Goal: Feedback & Contribution: Contribute content

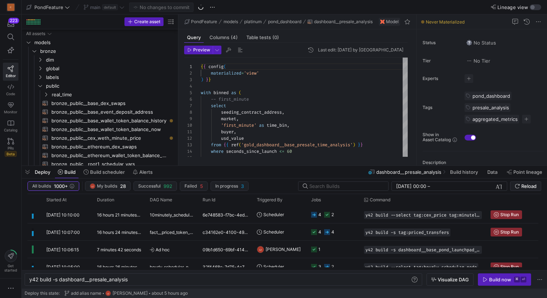
scroll to position [65, 0]
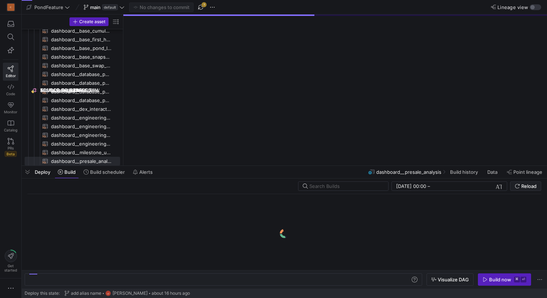
scroll to position [116, 0]
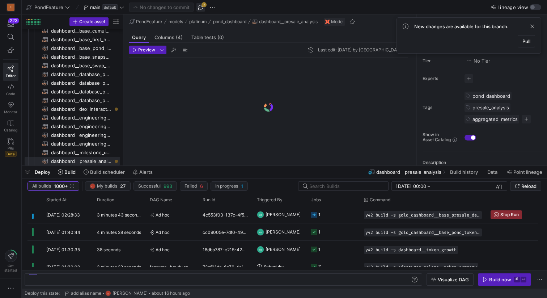
click at [201, 5] on span "button" at bounding box center [201, 7] width 9 height 9
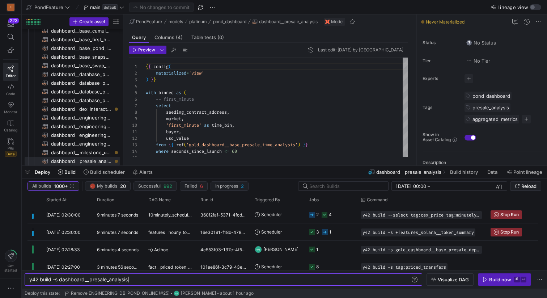
scroll to position [0, 99]
click at [57, 200] on span "Started At" at bounding box center [56, 199] width 20 height 5
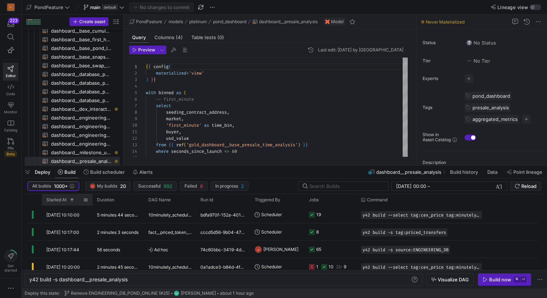
click at [57, 200] on span "Started At" at bounding box center [56, 199] width 20 height 5
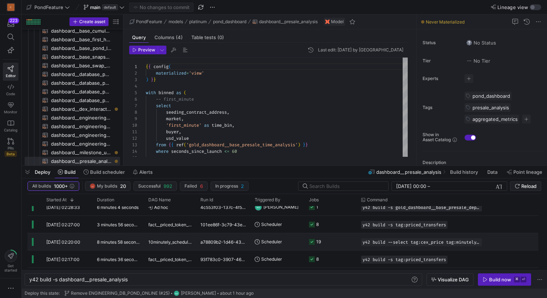
scroll to position [0, 0]
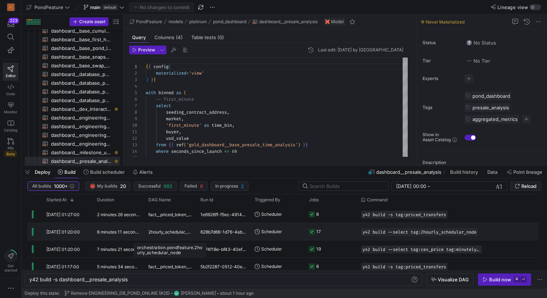
click at [172, 231] on span "2hourly_schedular_node" at bounding box center [169, 231] width 43 height 17
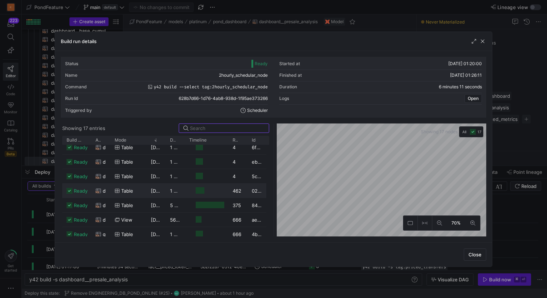
scroll to position [24, 0]
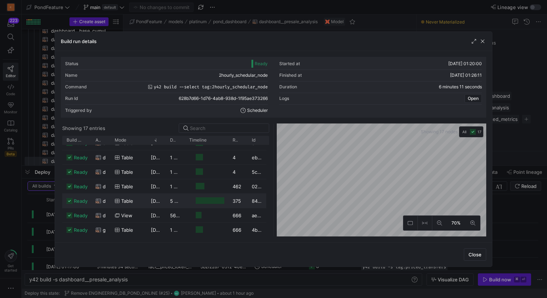
click at [141, 201] on div "table" at bounding box center [129, 201] width 28 height 14
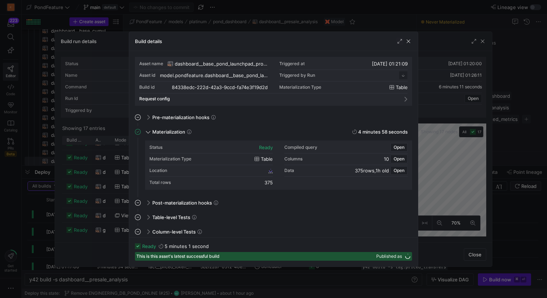
scroll to position [65, 0]
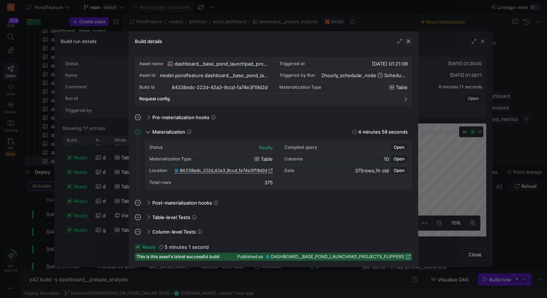
click at [407, 39] on span "button" at bounding box center [408, 41] width 7 height 7
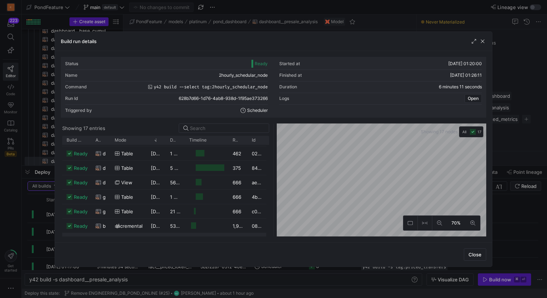
scroll to position [49, 0]
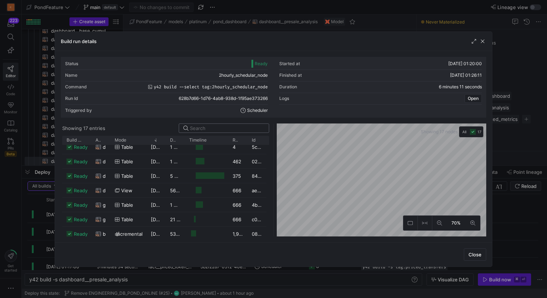
click at [203, 127] on input at bounding box center [227, 128] width 75 height 6
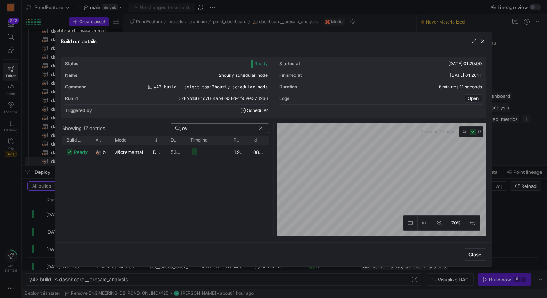
scroll to position [0, 0]
type input "even"
click at [160, 152] on span "15/08/25, 01:20:15" at bounding box center [169, 152] width 36 height 6
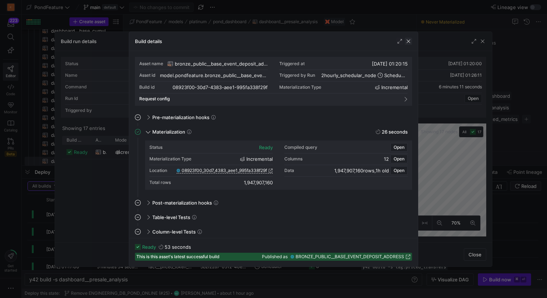
click at [409, 41] on span "button" at bounding box center [408, 41] width 7 height 7
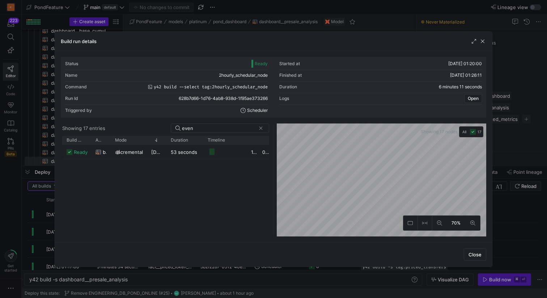
drag, startPoint x: 185, startPoint y: 138, endPoint x: 202, endPoint y: 135, distance: 17.6
click at [202, 135] on y42-list-view "Showing 17 entries even Drag here to set row groups Drag here to set column lab…" at bounding box center [166, 179] width 210 height 113
click at [481, 41] on span "button" at bounding box center [482, 41] width 7 height 7
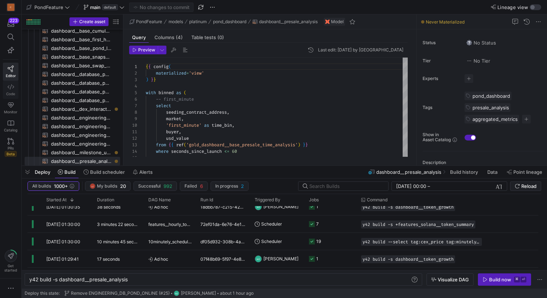
click at [10, 86] on icon at bounding box center [11, 86] width 7 height 5
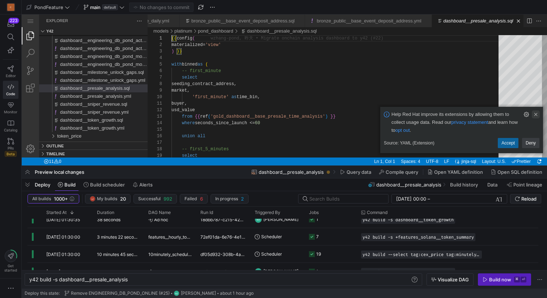
click at [536, 112] on link "Clear Notification (⌘Backspace)" at bounding box center [536, 114] width 8 height 8
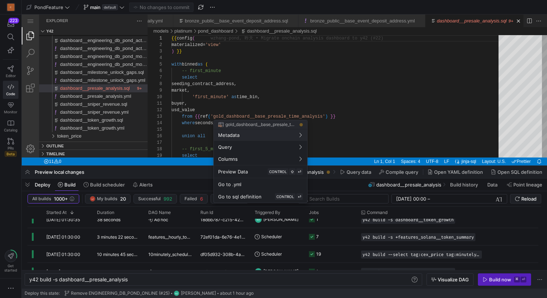
click at [27, 185] on div at bounding box center [273, 149] width 547 height 298
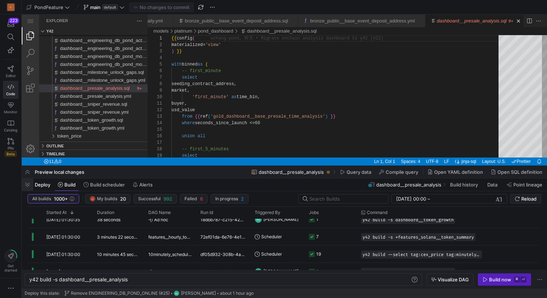
click at [29, 185] on span "button" at bounding box center [28, 184] width 12 height 12
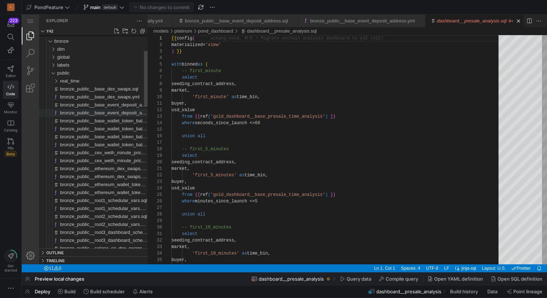
click at [123, 112] on span "bronze_public__base_event_deposit_address.yml" at bounding box center [112, 112] width 105 height 5
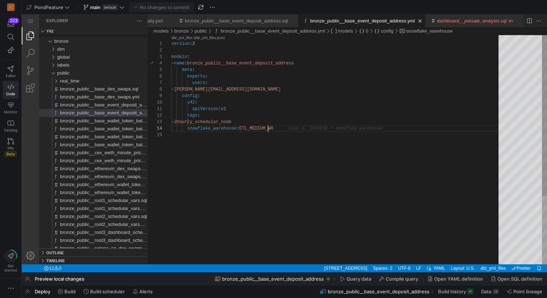
click at [268, 127] on div "version : 2 models : - name : bronze_public__base_event_deposit_address meta : …" at bounding box center [338, 198] width 332 height 326
type textarea "apiVersion: v1 tags: - 2hourly_schedular_node snowflake_warehouse: ETL_WH"
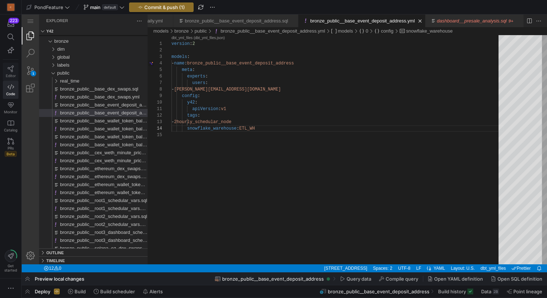
click at [10, 71] on icon at bounding box center [11, 69] width 6 height 7
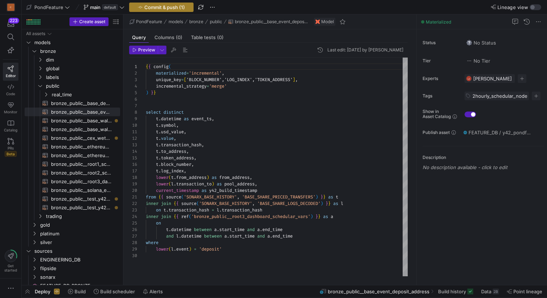
click at [167, 8] on span "Commit & push (1)" at bounding box center [164, 7] width 41 height 6
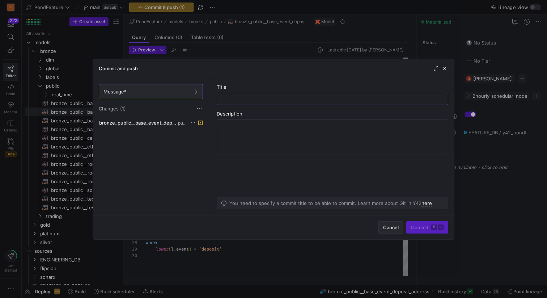
click at [383, 227] on span "Cancel" at bounding box center [391, 227] width 16 height 6
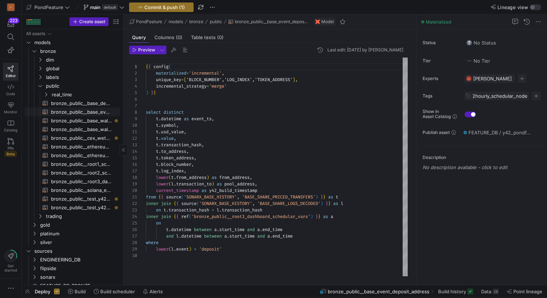
click at [98, 112] on span "bronze_public__base_event_deposit_address​​​​​​​​​​" at bounding box center [81, 112] width 61 height 8
click at [168, 5] on span "Commit & push (1)" at bounding box center [164, 7] width 41 height 6
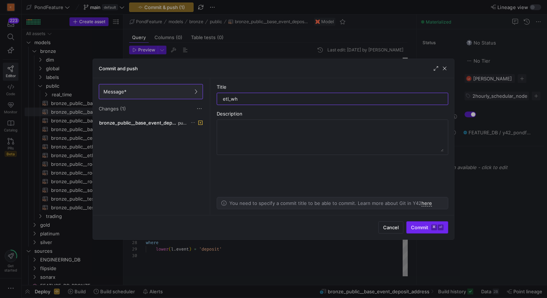
type input "etl_wh"
click at [415, 226] on span "Commit ⌘ ⏎" at bounding box center [427, 227] width 33 height 6
